Goal: Transaction & Acquisition: Download file/media

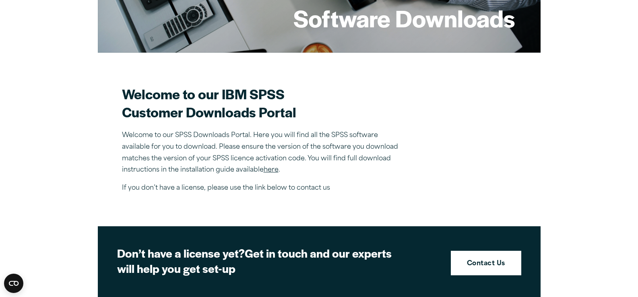
scroll to position [202, 0]
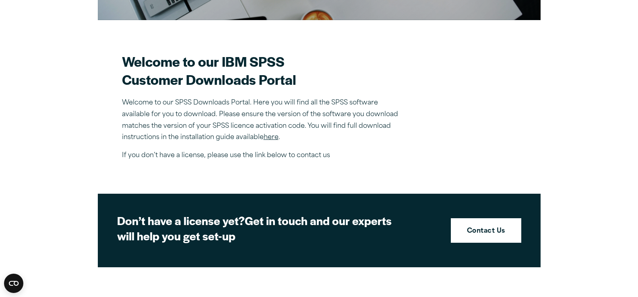
click at [272, 137] on link "here" at bounding box center [271, 137] width 15 height 6
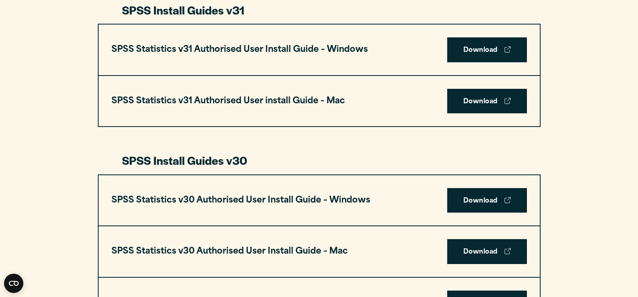
scroll to position [467, 0]
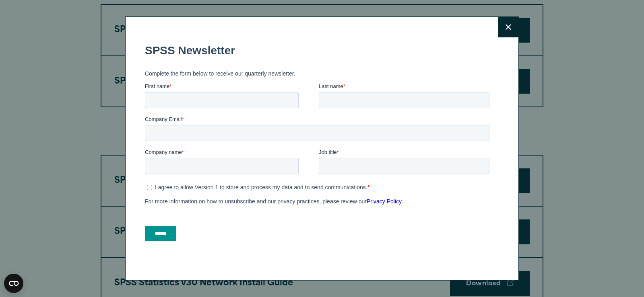
click at [510, 30] on button "Close" at bounding box center [508, 27] width 20 height 20
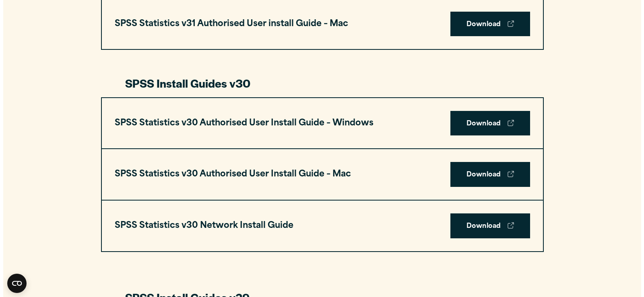
scroll to position [532, 0]
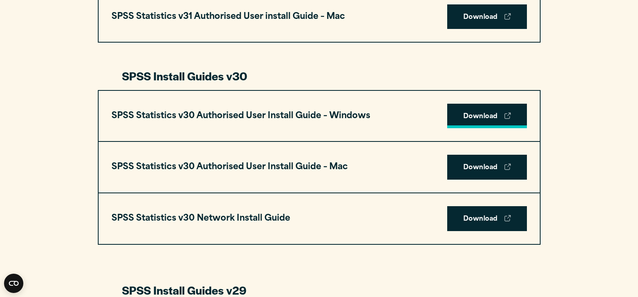
click at [467, 116] on link "Download" at bounding box center [487, 116] width 80 height 25
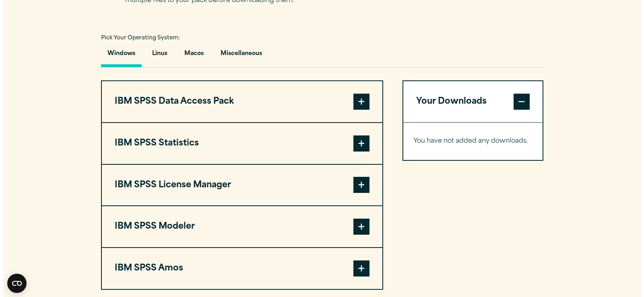
scroll to position [617, 0]
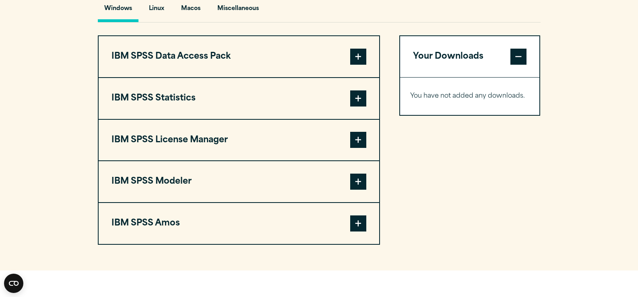
click at [357, 53] on span at bounding box center [358, 57] width 16 height 16
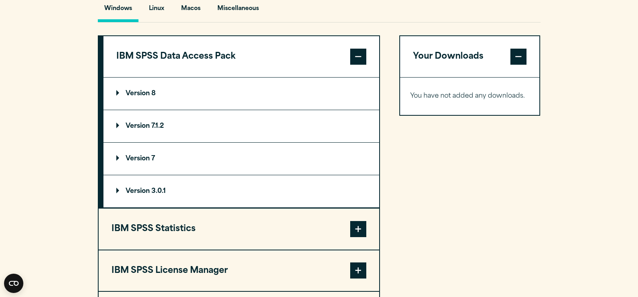
click at [357, 53] on span at bounding box center [358, 57] width 16 height 16
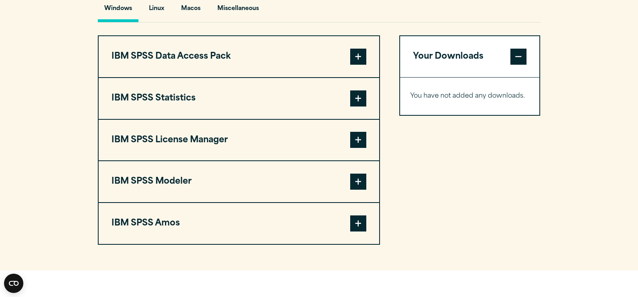
click at [361, 98] on span at bounding box center [358, 99] width 16 height 16
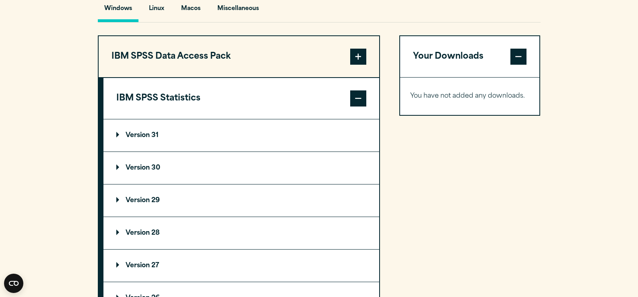
click at [148, 169] on p "Version 30" at bounding box center [138, 168] width 44 height 6
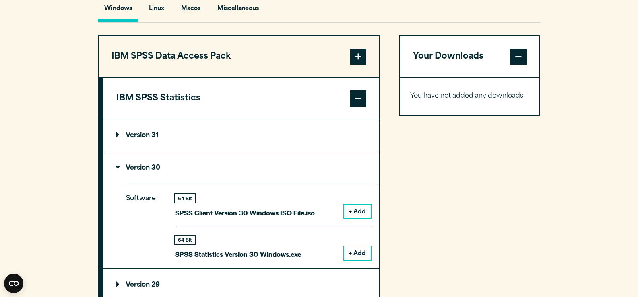
click at [362, 213] on button "+ Add" at bounding box center [357, 212] width 27 height 14
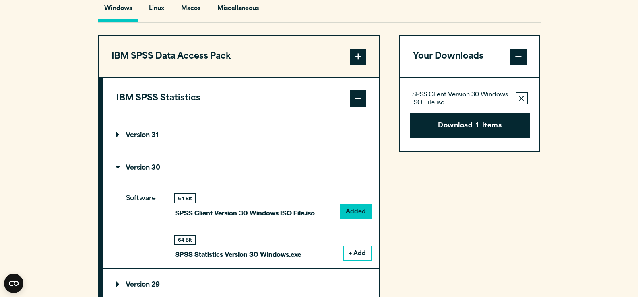
click at [357, 253] on button "+ Add" at bounding box center [357, 254] width 27 height 14
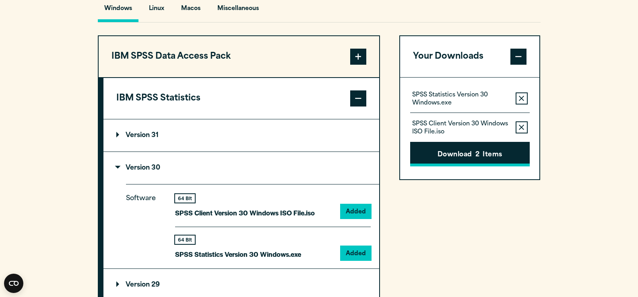
click at [479, 157] on span "2" at bounding box center [477, 155] width 4 height 10
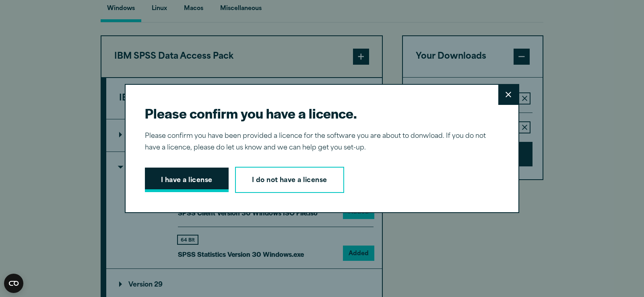
click at [220, 186] on button "I have a license" at bounding box center [187, 180] width 84 height 25
